Goal: Task Accomplishment & Management: Manage account settings

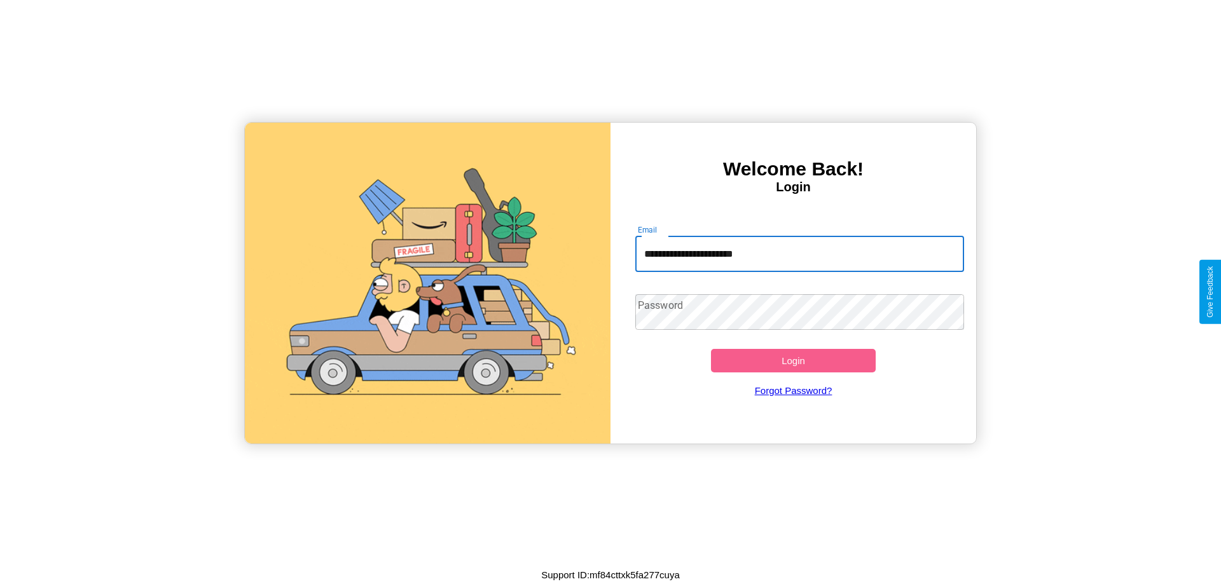
type input "**********"
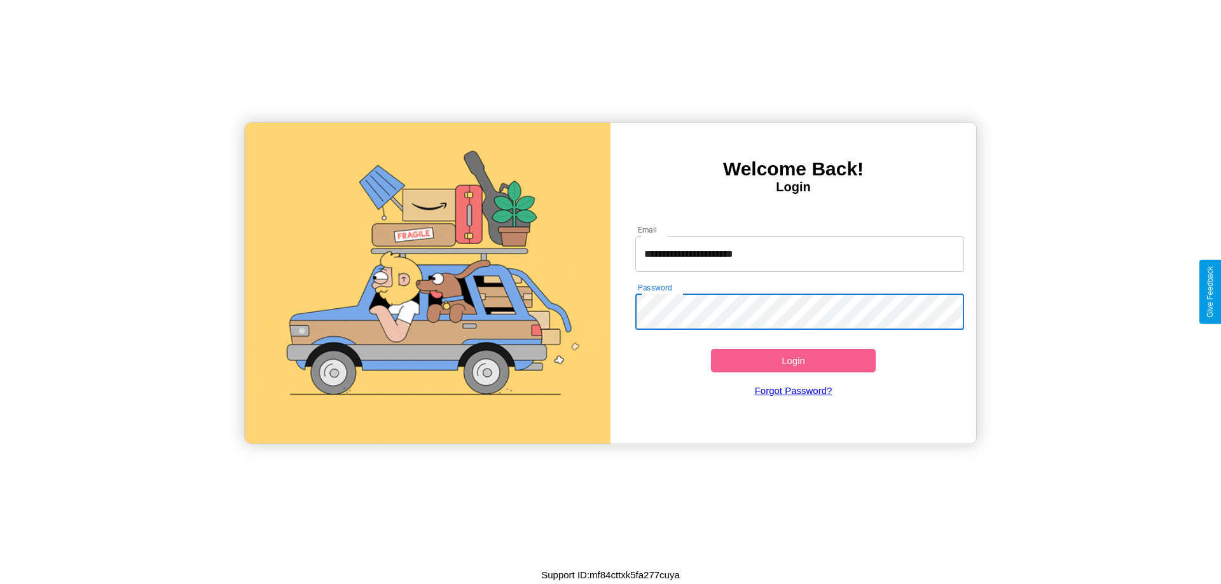
click at [793, 360] on button "Login" at bounding box center [793, 361] width 165 height 24
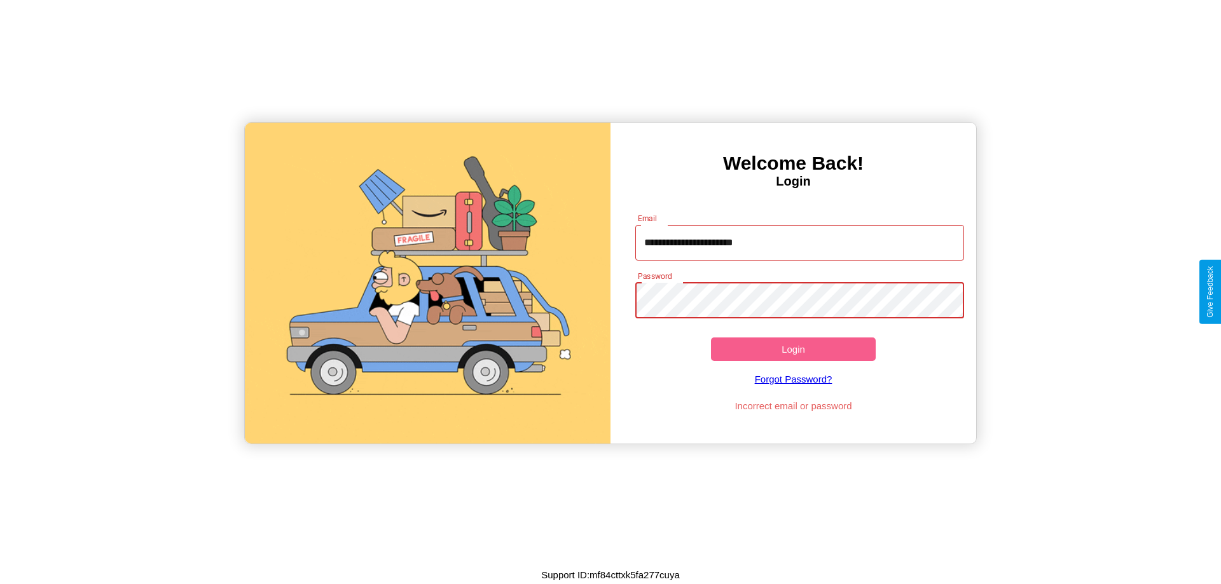
click at [793, 349] on button "Login" at bounding box center [793, 350] width 165 height 24
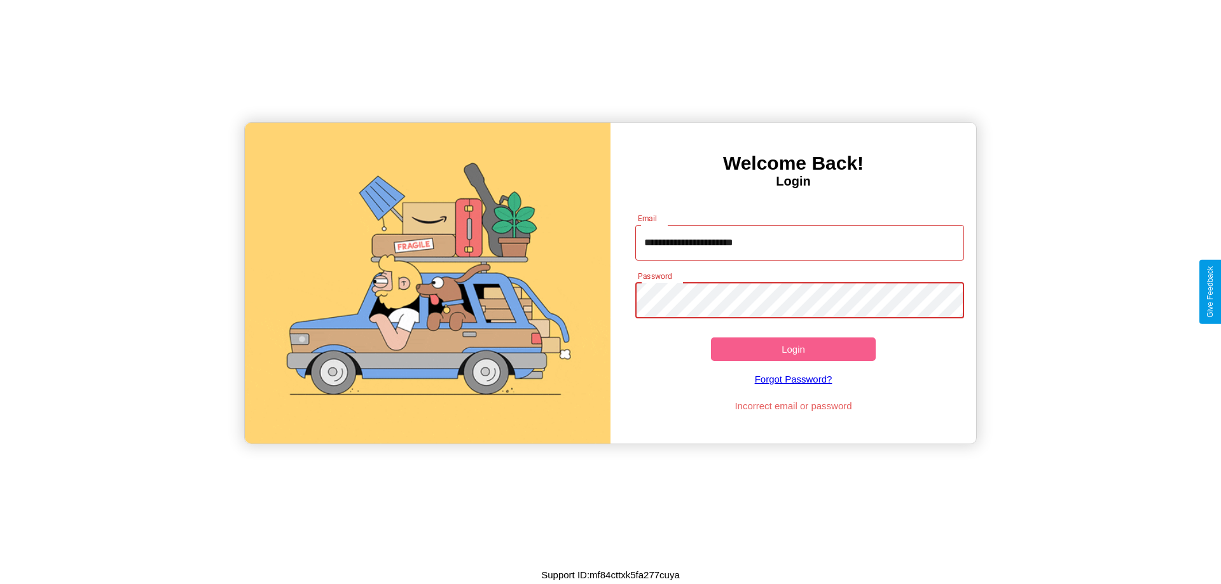
click at [793, 349] on button "Login" at bounding box center [793, 350] width 165 height 24
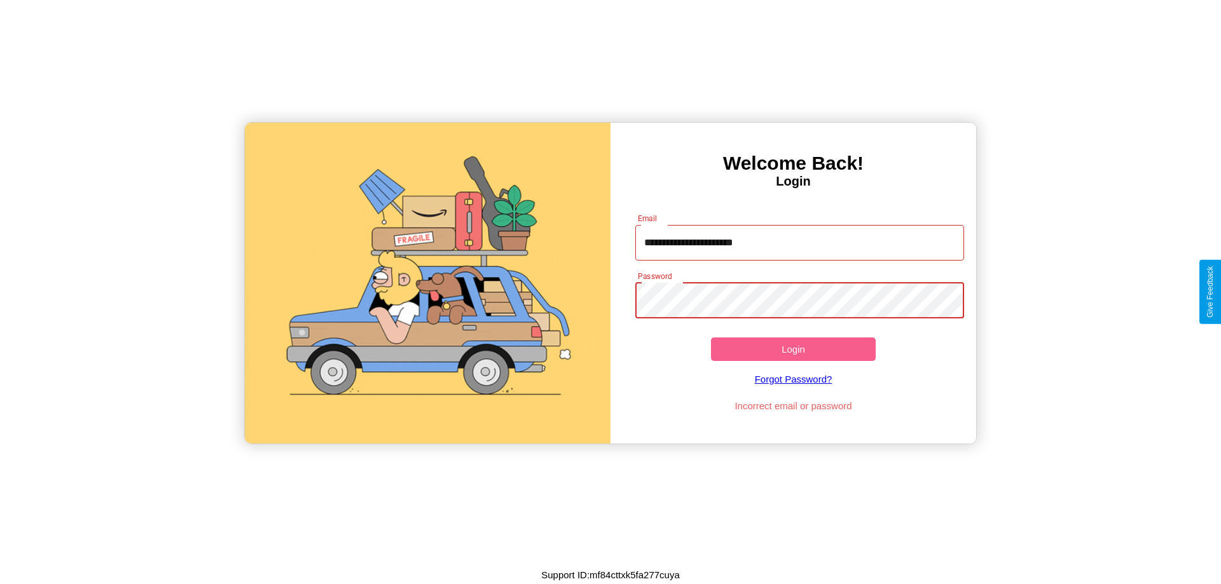
click at [793, 349] on button "Login" at bounding box center [793, 350] width 165 height 24
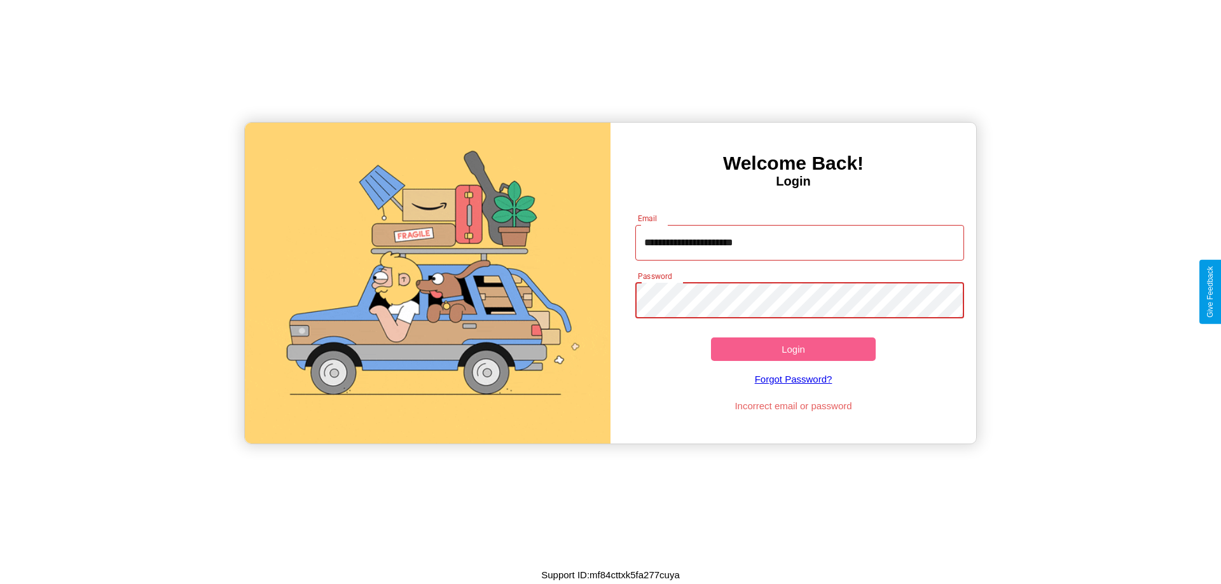
click at [793, 349] on button "Login" at bounding box center [793, 350] width 165 height 24
